Goal: Task Accomplishment & Management: Manage account settings

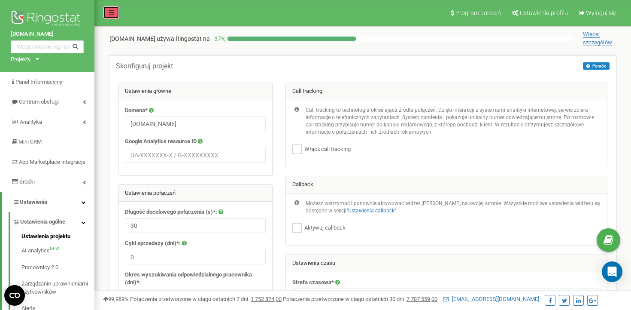
click at [104, 11] on link at bounding box center [111, 12] width 16 height 13
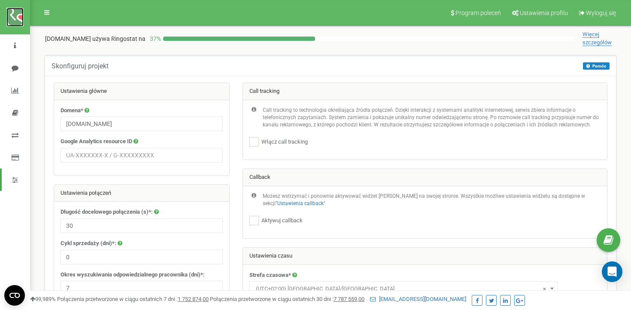
click at [9, 19] on img at bounding box center [14, 17] width 17 height 19
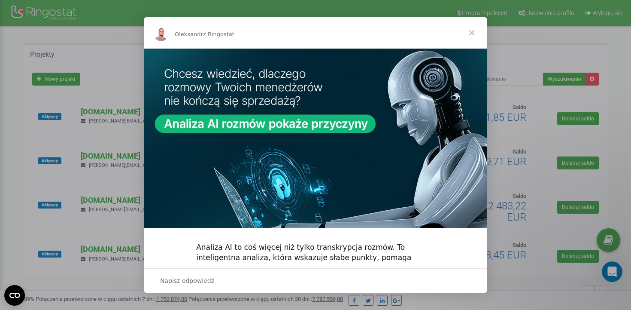
click at [473, 32] on span "Zamknij" at bounding box center [471, 32] width 31 height 31
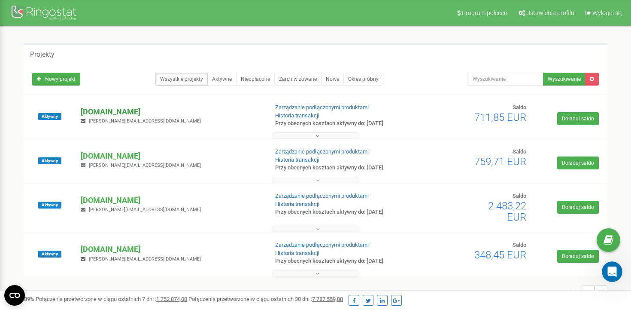
click at [112, 109] on p "[DOMAIN_NAME]" at bounding box center [171, 111] width 180 height 11
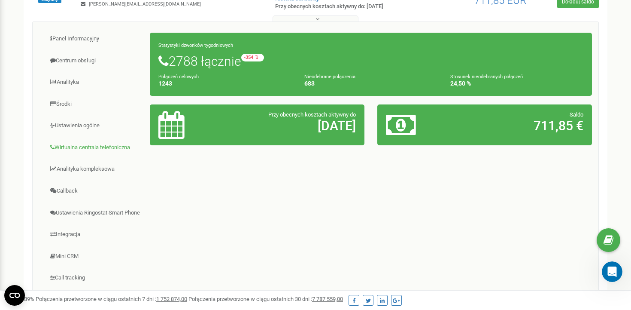
scroll to position [108, 0]
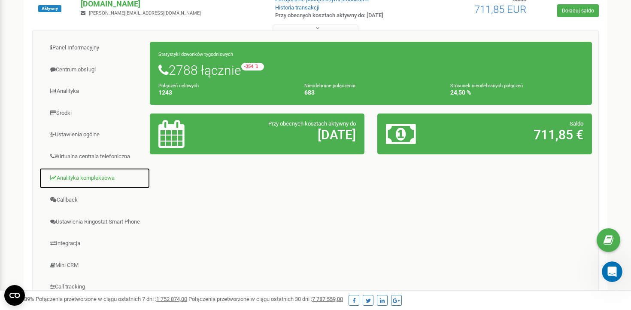
click at [92, 183] on link "Analityka kompleksowa" at bounding box center [94, 177] width 111 height 21
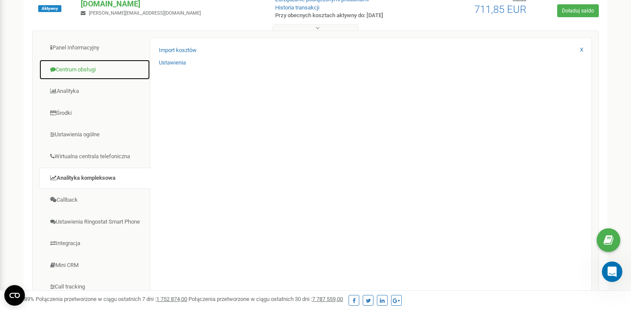
click at [94, 63] on link "Centrum obsługi" at bounding box center [94, 69] width 111 height 21
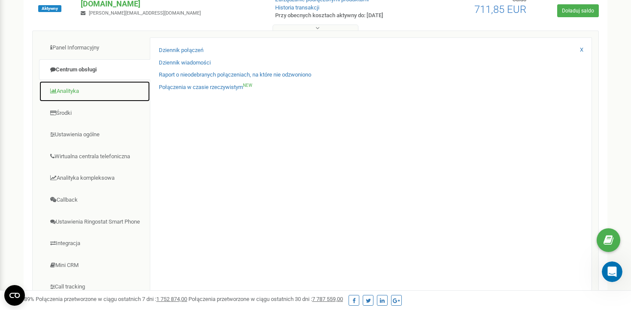
click at [71, 95] on link "Analityka" at bounding box center [94, 91] width 111 height 21
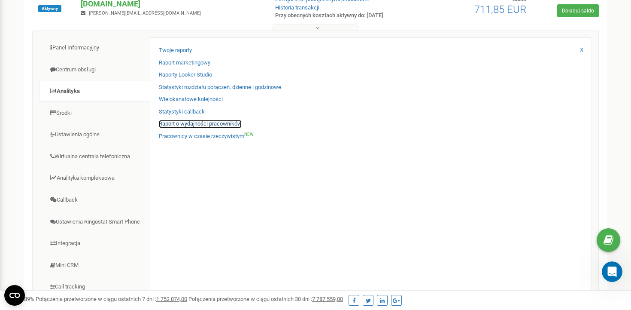
click at [185, 126] on link "Raport o wydajności pracowników" at bounding box center [200, 124] width 83 height 8
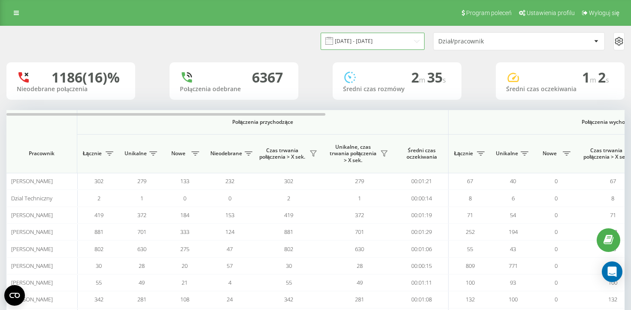
click at [403, 44] on input "[DATE] - [DATE]" at bounding box center [373, 41] width 104 height 17
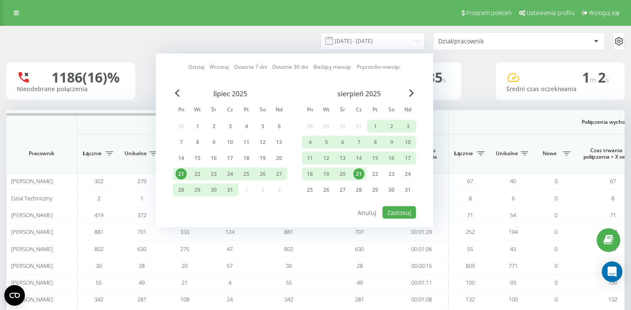
click at [362, 173] on div "21" at bounding box center [358, 173] width 11 height 11
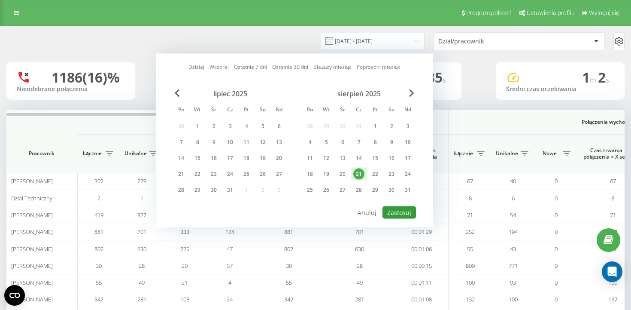
click at [394, 214] on button "Zastosuj" at bounding box center [399, 212] width 33 height 12
type input "21.08.2025 - 21.08.2025"
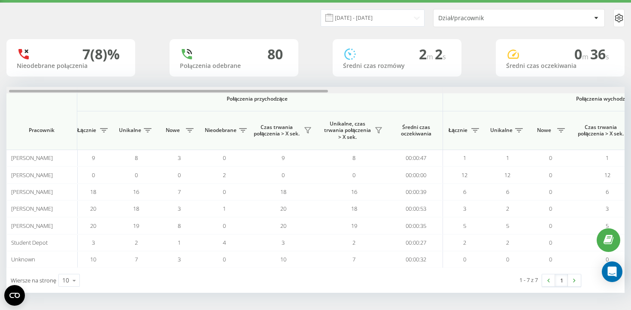
scroll to position [0, 10]
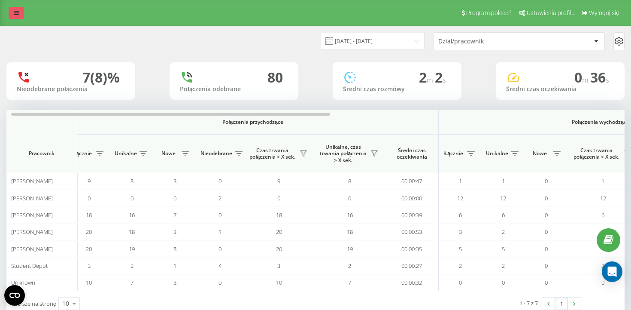
click at [15, 16] on link at bounding box center [16, 13] width 15 height 12
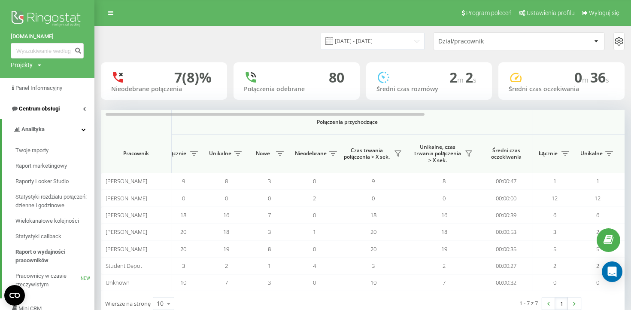
click at [39, 113] on span "Centrum obsługi" at bounding box center [35, 108] width 49 height 9
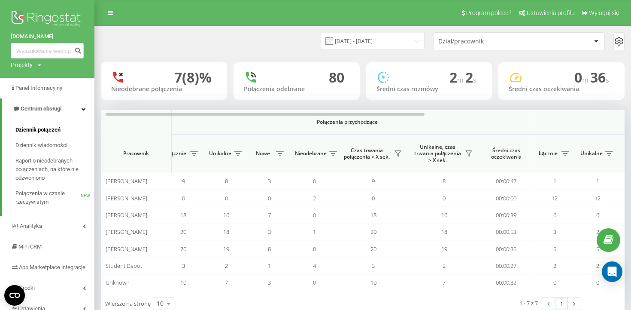
click at [43, 127] on span "Dziennik połączeń" at bounding box center [37, 129] width 45 height 9
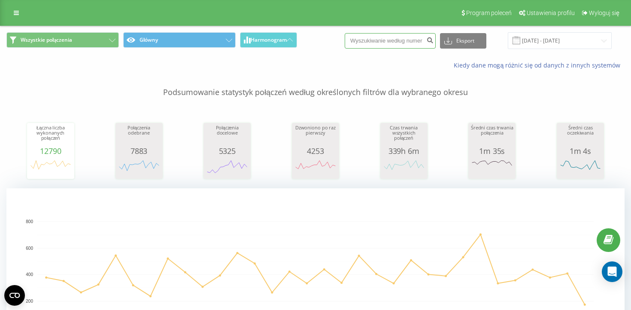
click at [392, 44] on input at bounding box center [390, 40] width 91 height 15
paste input "41782149410"
type input "41782149410"
click at [434, 40] on icon "submit" at bounding box center [429, 38] width 7 height 5
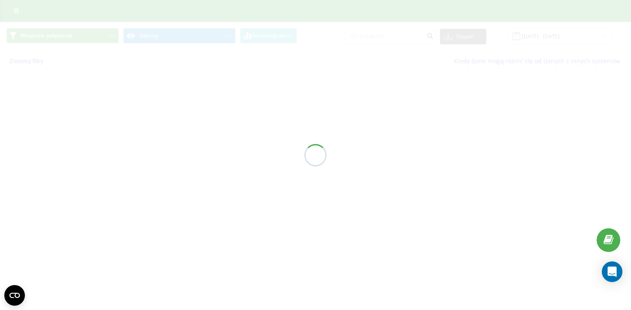
click at [557, 36] on div at bounding box center [315, 155] width 631 height 310
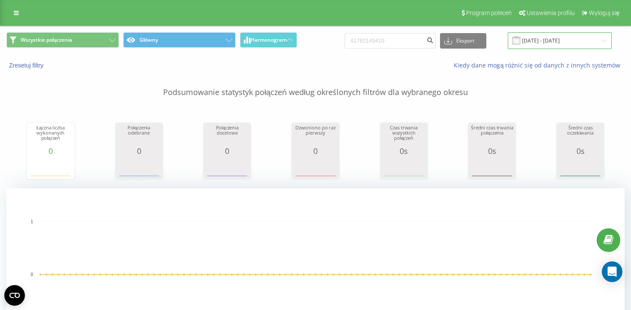
click at [556, 41] on input "21.05.2025 - 21.08.2025" at bounding box center [560, 40] width 104 height 17
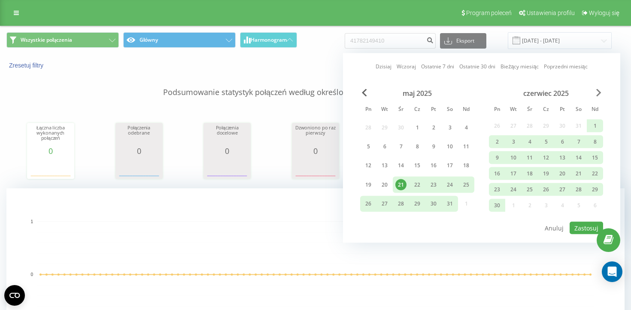
click at [599, 90] on span "Next Month" at bounding box center [598, 93] width 5 height 8
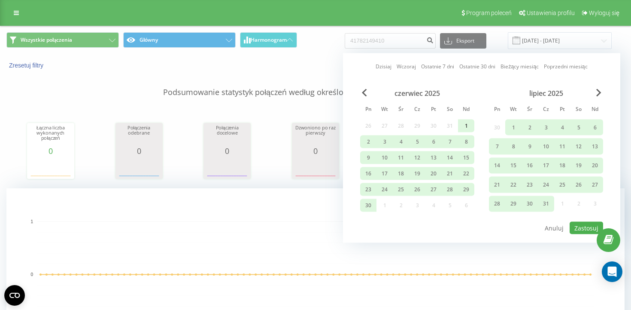
click at [462, 122] on div "1" at bounding box center [466, 125] width 11 height 11
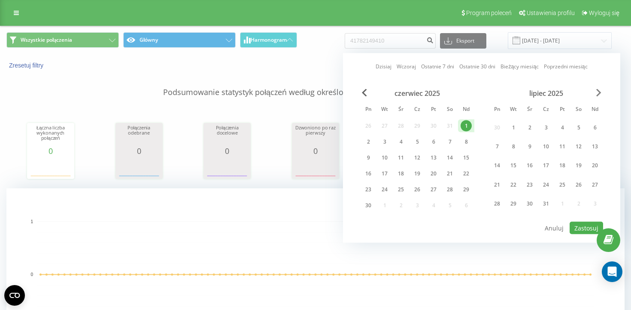
click at [599, 90] on span "Next Month" at bounding box center [598, 93] width 5 height 8
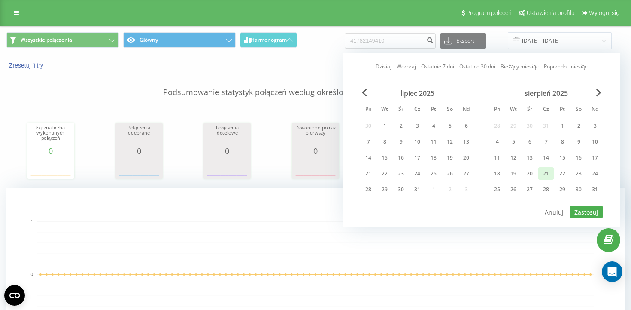
click at [540, 173] on div "21" at bounding box center [546, 173] width 16 height 13
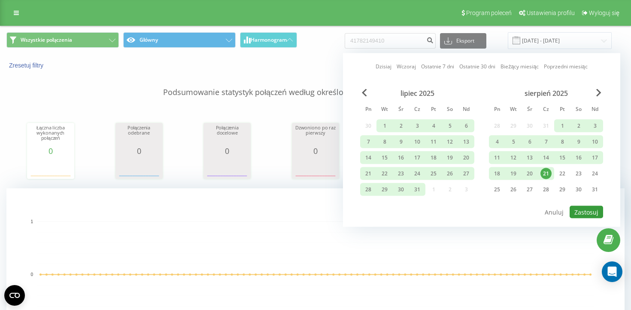
click at [574, 210] on button "Zastosuj" at bounding box center [586, 212] width 33 height 12
type input "01.06.2025 - 21.08.2025"
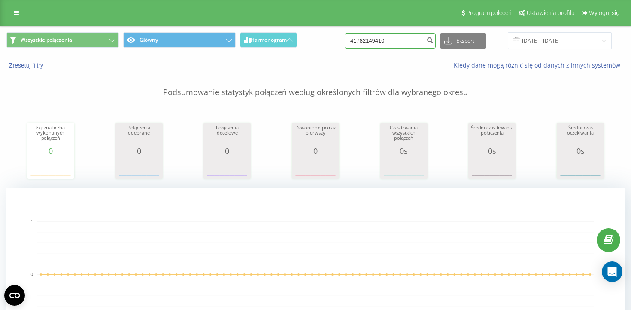
click at [374, 39] on input "41782149410" at bounding box center [390, 40] width 91 height 15
type input "1782149410"
click at [436, 43] on button "submit" at bounding box center [430, 40] width 12 height 15
click at [377, 36] on input "1782149410" at bounding box center [390, 40] width 91 height 15
type input "782149410"
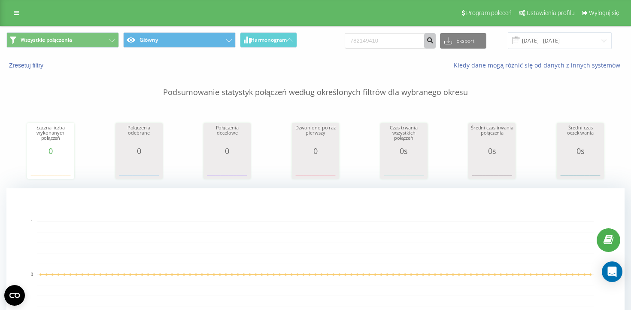
click at [436, 35] on button "submit" at bounding box center [430, 40] width 12 height 15
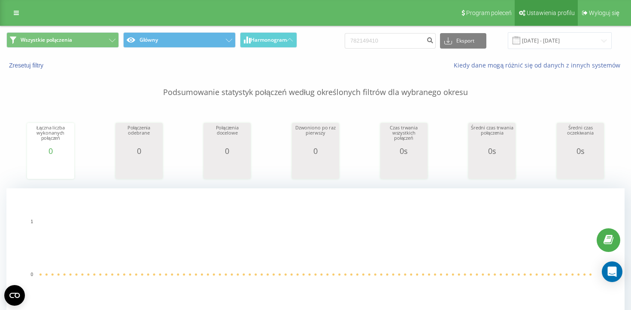
click at [548, 16] on span "Ustawienia profilu" at bounding box center [551, 12] width 48 height 7
